Goal: Consume media (video, audio)

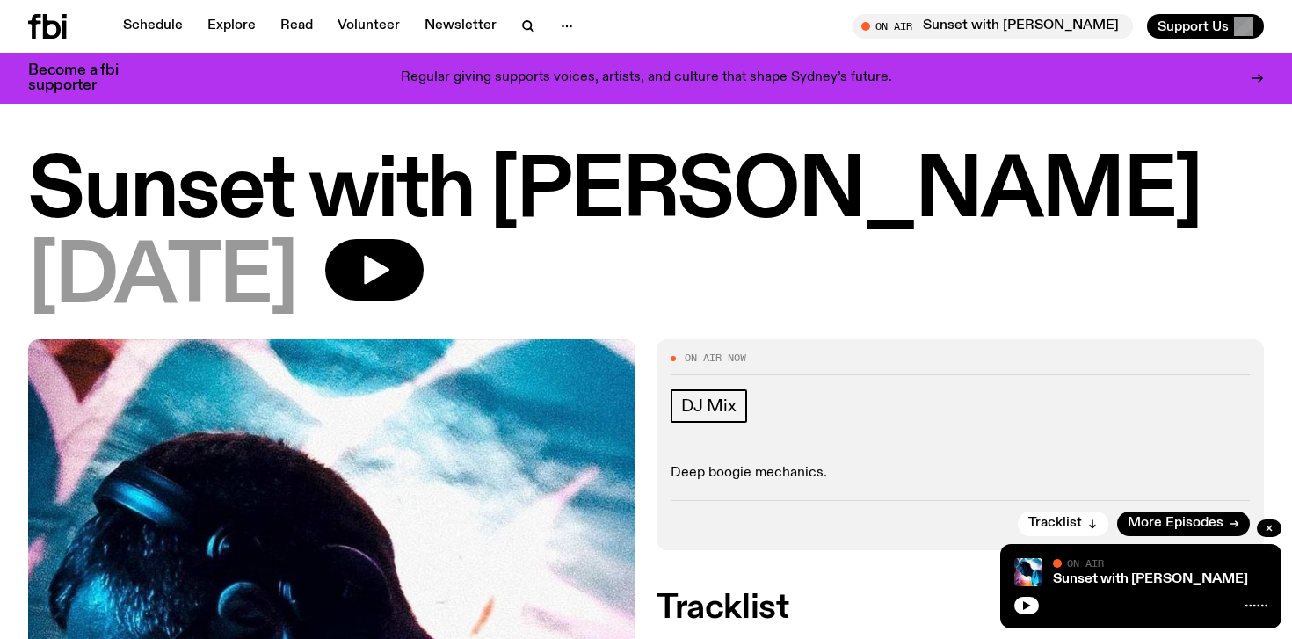
scroll to position [387, 0]
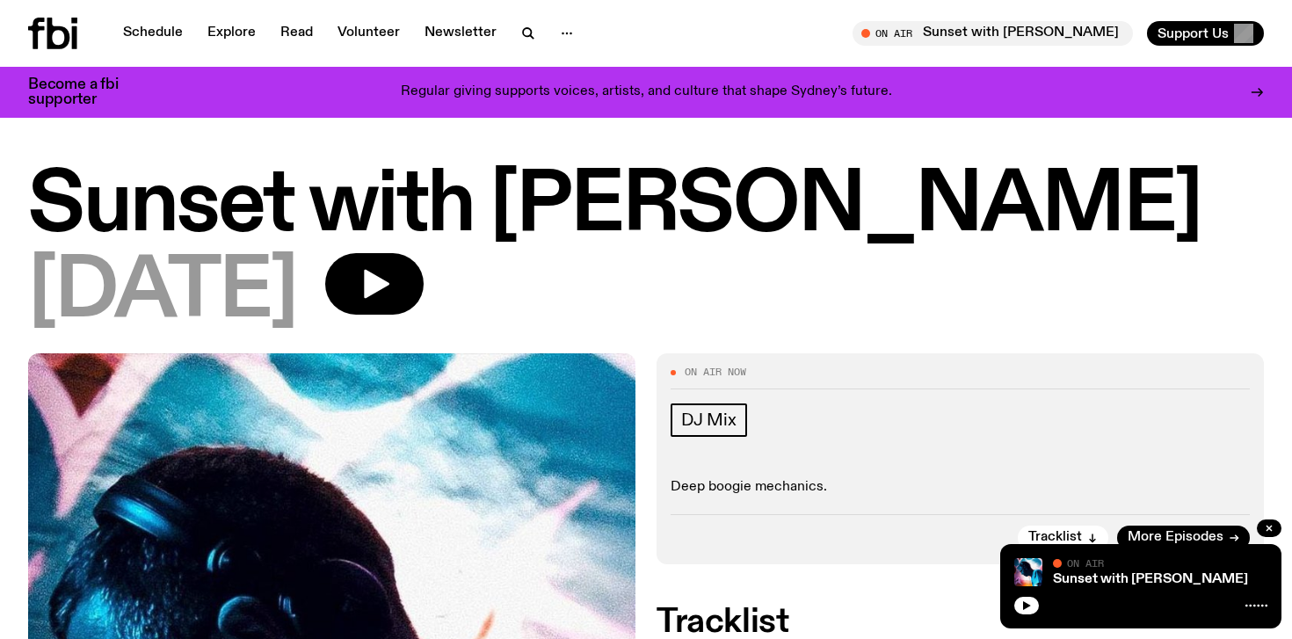
click at [389, 288] on icon "button" at bounding box center [376, 284] width 25 height 29
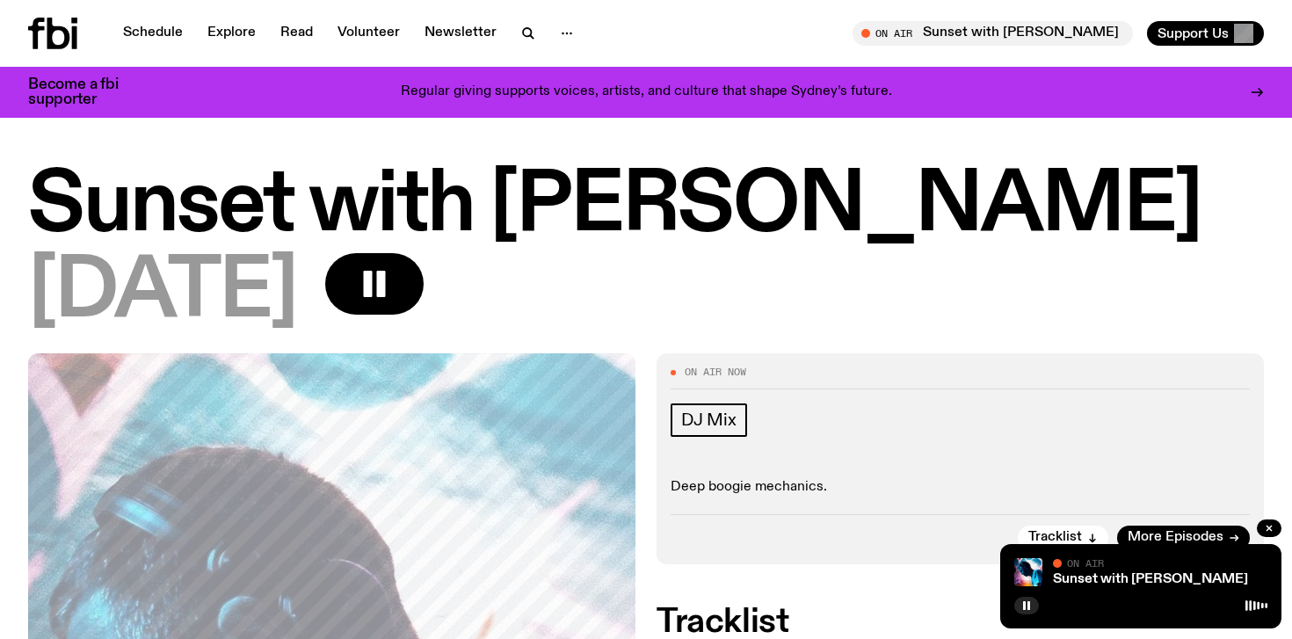
click at [746, 309] on div "[DATE]" at bounding box center [646, 292] width 1236 height 79
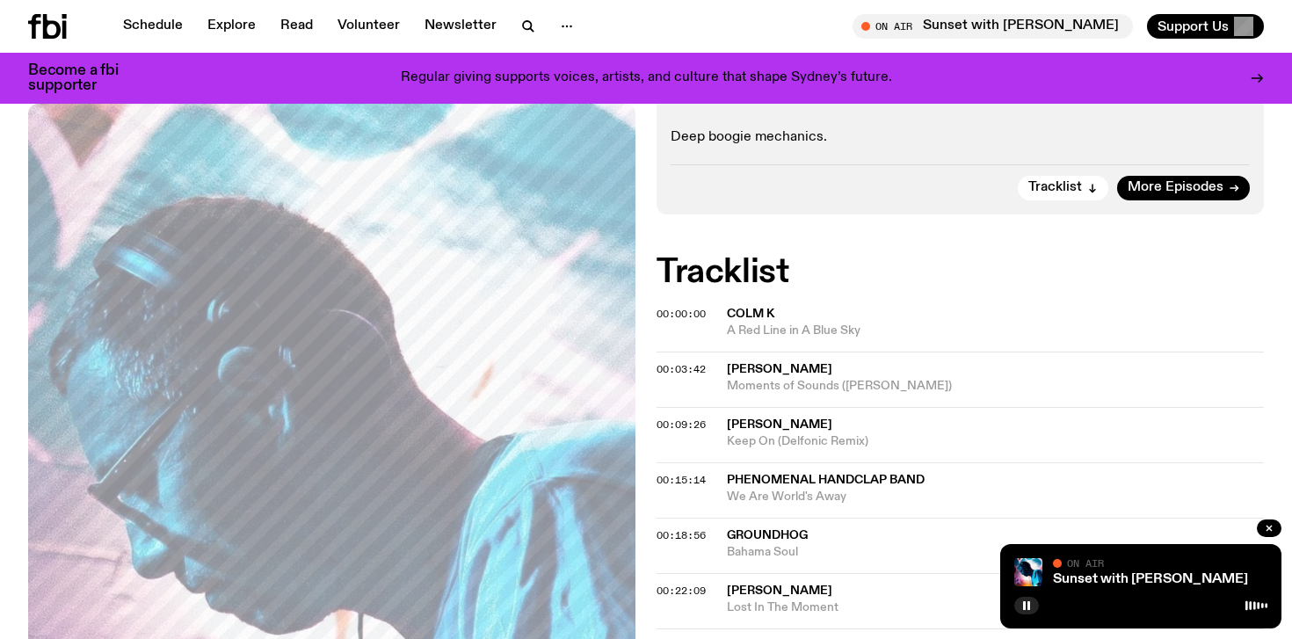
scroll to position [281, 0]
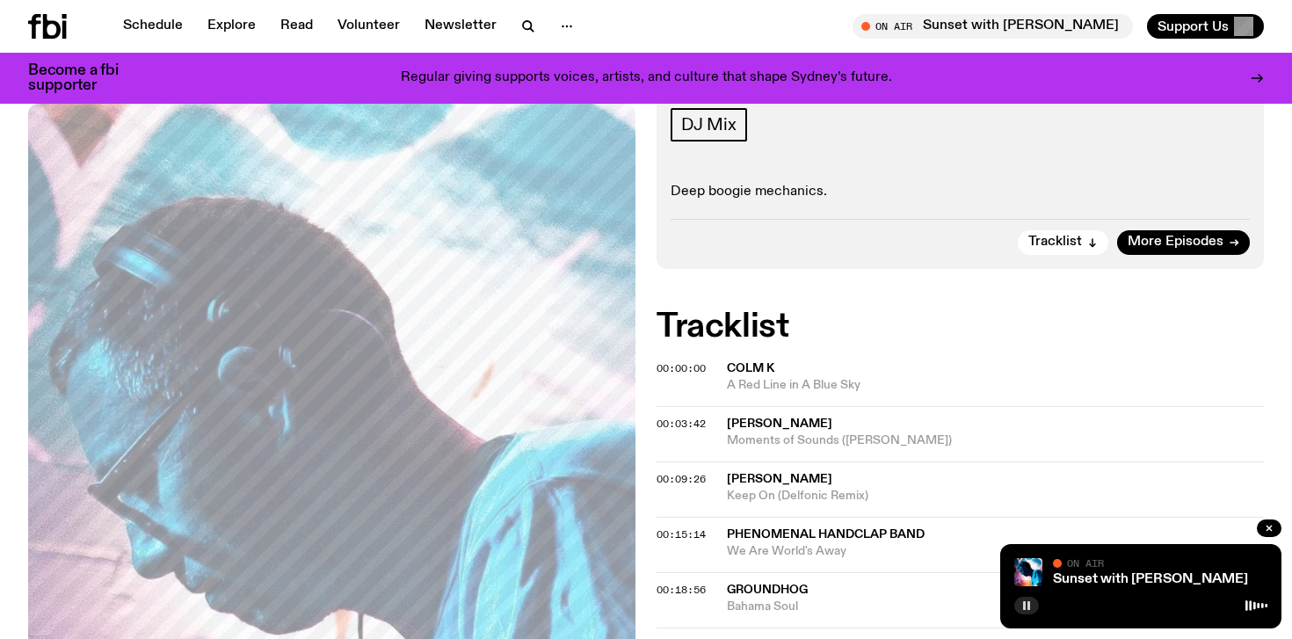
click at [1028, 608] on rect "button" at bounding box center [1029, 605] width 3 height 9
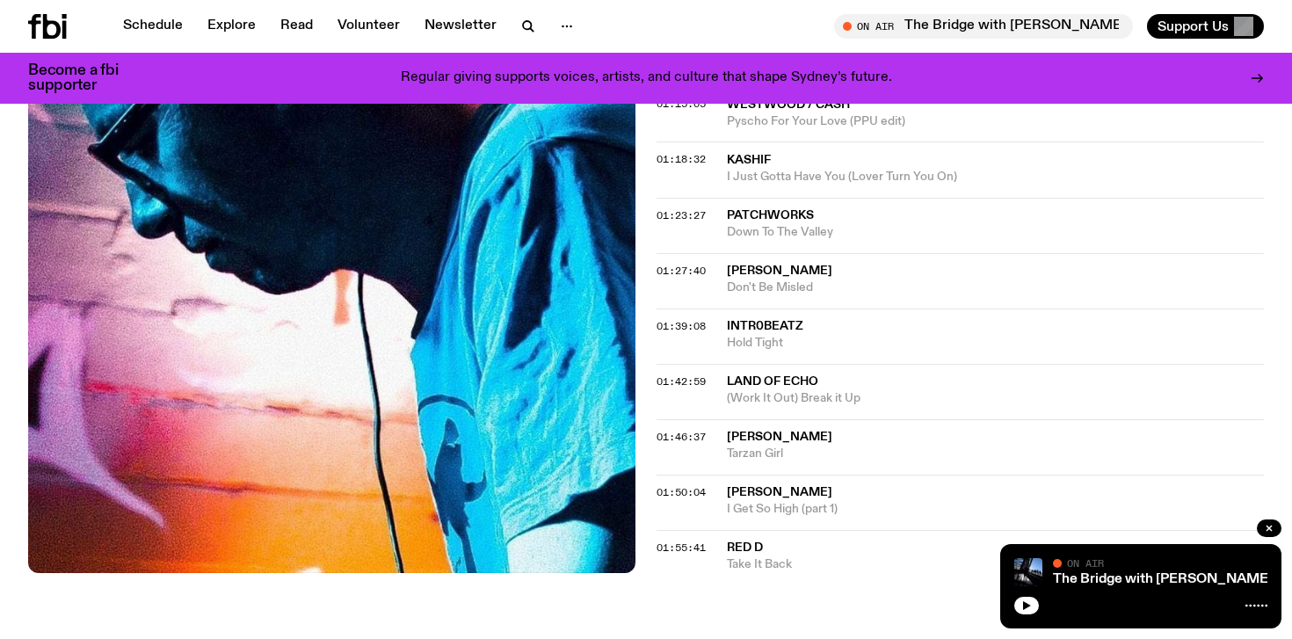
scroll to position [1231, 0]
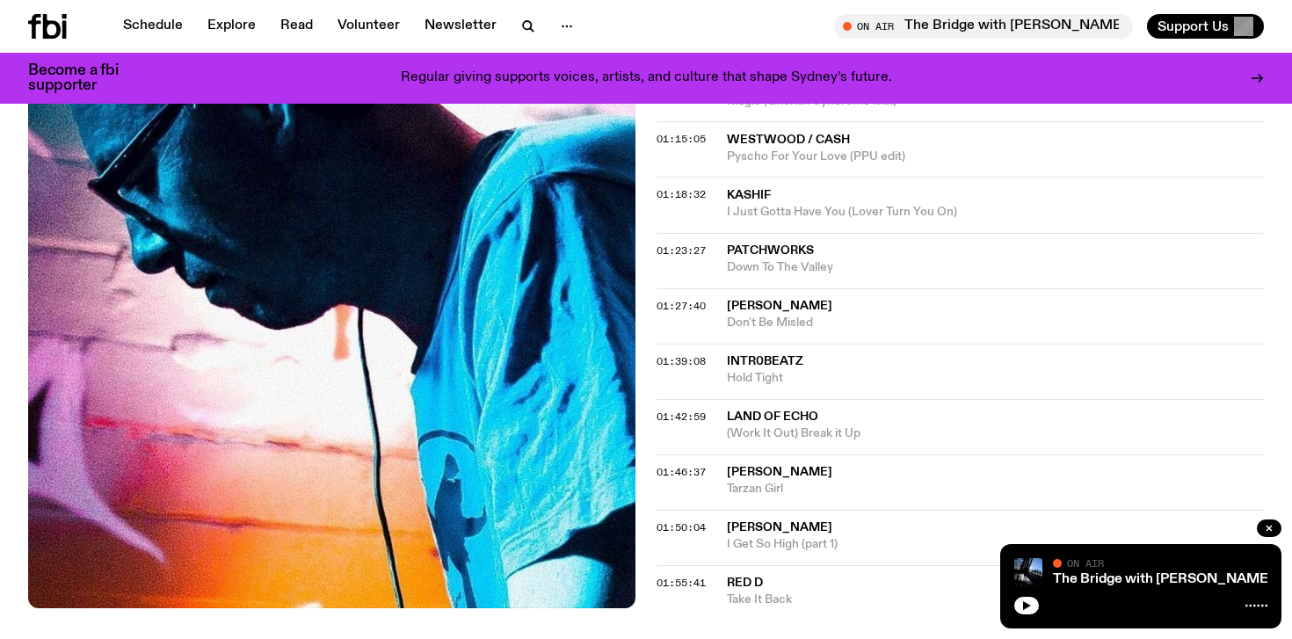
click at [55, 24] on icon at bounding box center [52, 26] width 18 height 25
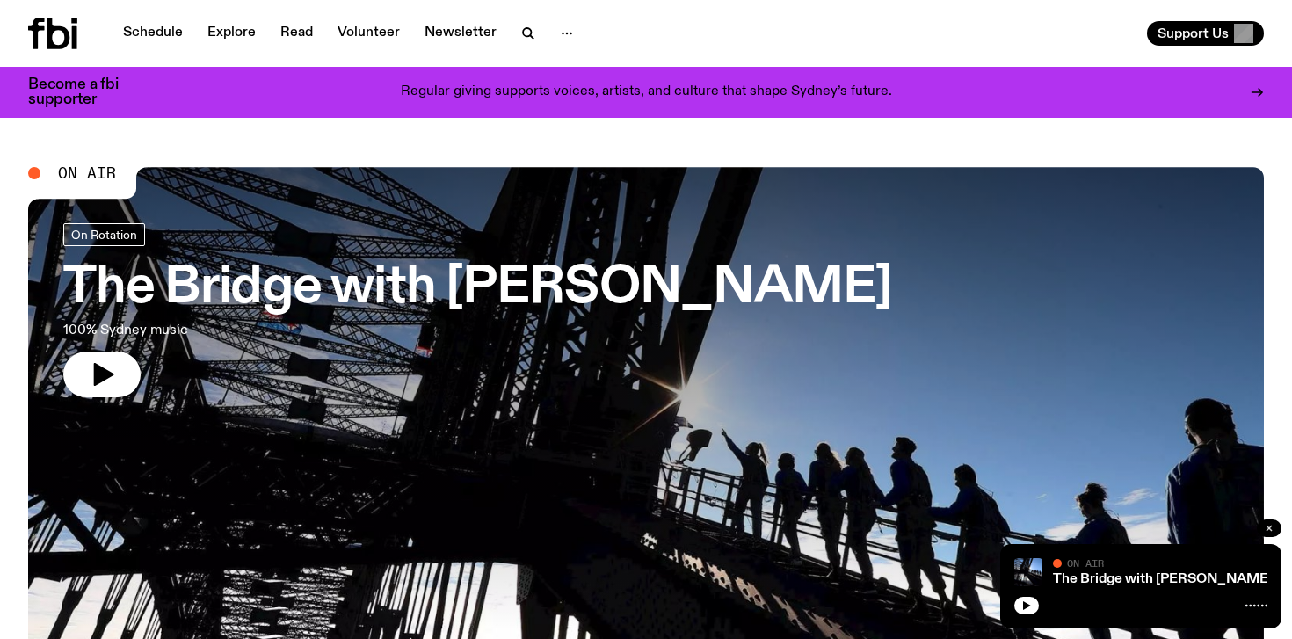
click at [1272, 528] on icon "button" at bounding box center [1269, 528] width 11 height 11
